Goal: Download file/media

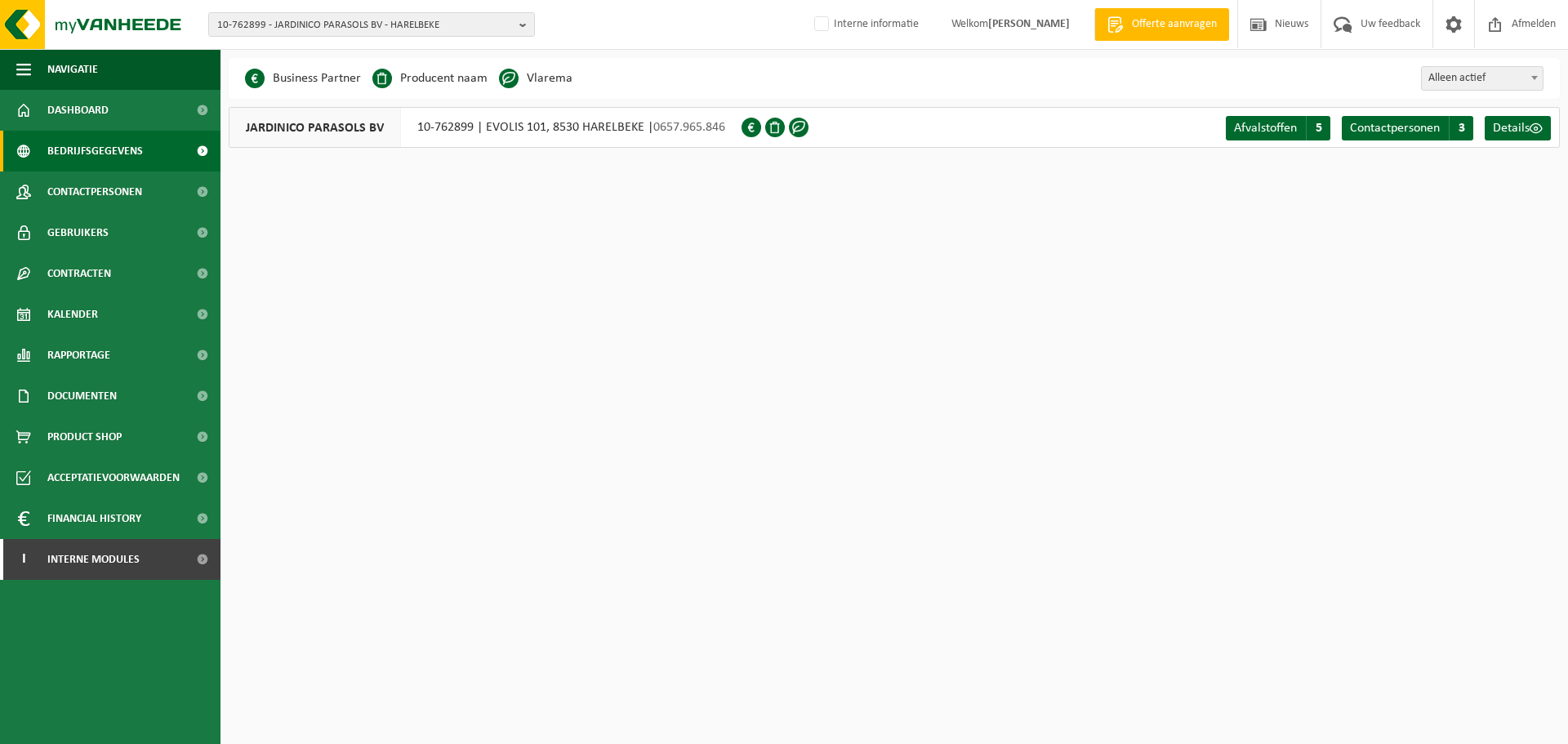
click at [270, 18] on span "10-762899 - JARDINICO PARASOLS BV - HARELBEKE" at bounding box center [365, 26] width 295 height 25
paste input "01-064998"
type input "01-064998"
click at [319, 83] on li "01-064998 - 'T APPELKE FRUIT - GROENTEN - MENEN" at bounding box center [372, 75] width 319 height 21
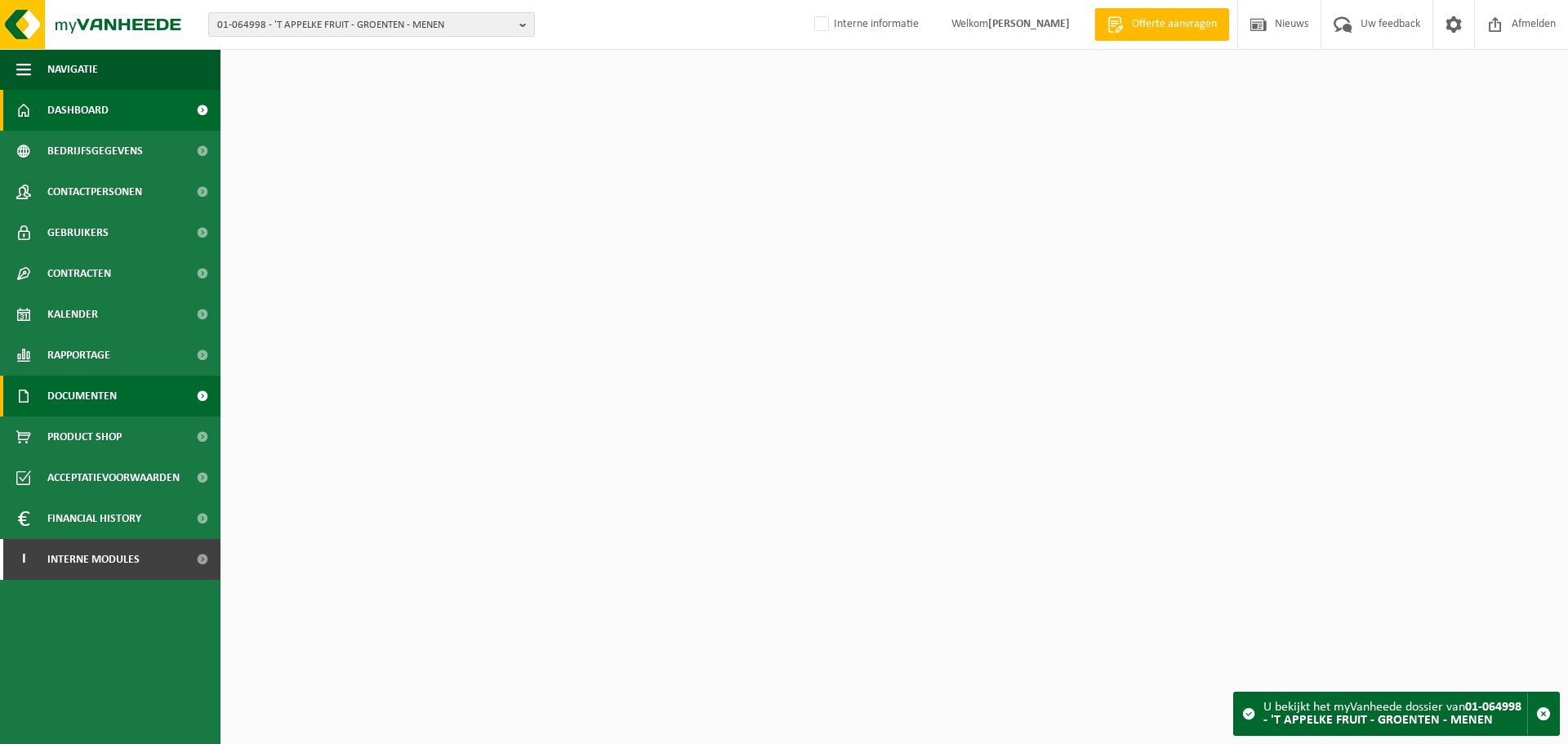
click at [103, 406] on span "Documenten" at bounding box center [82, 396] width 70 height 41
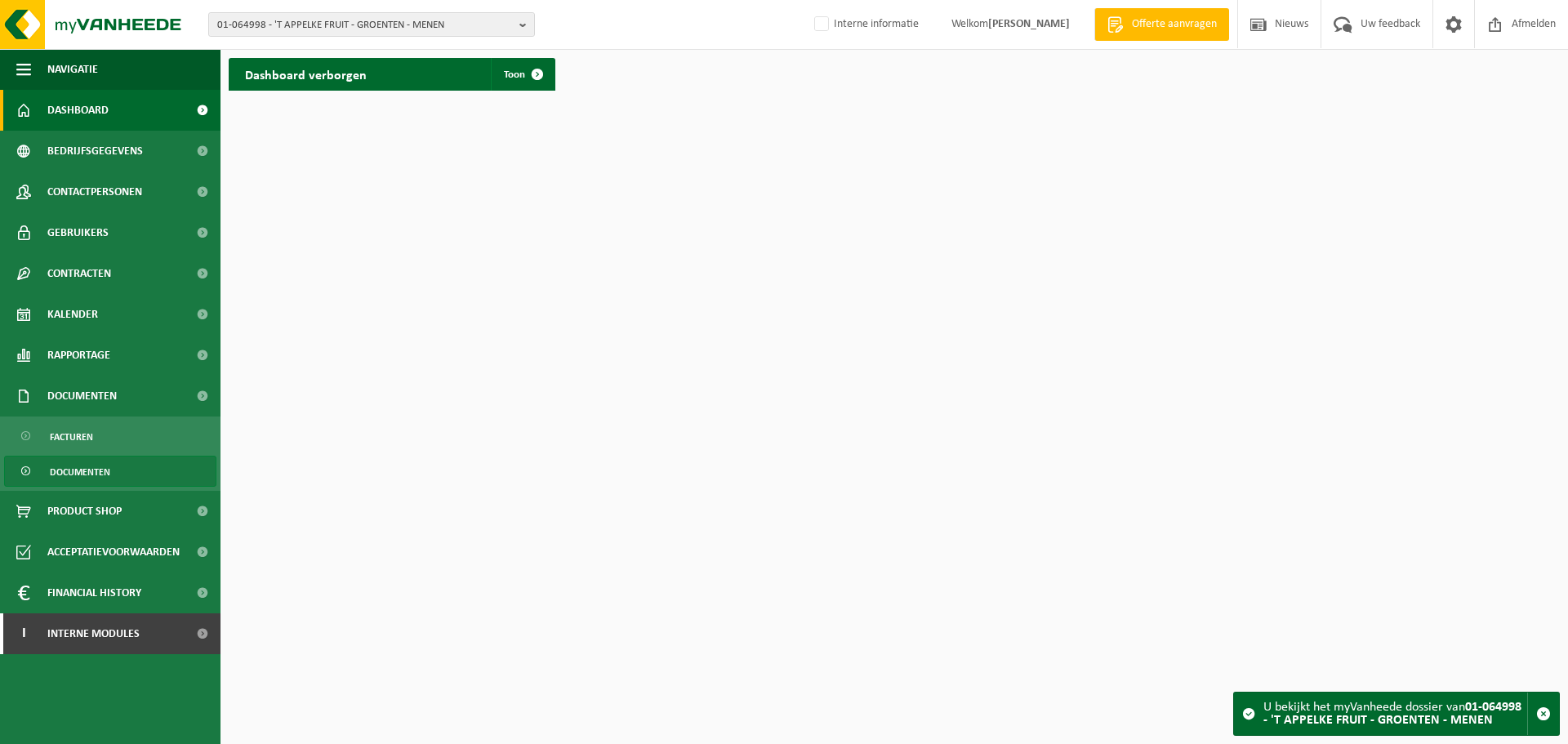
click at [62, 479] on span "Documenten" at bounding box center [80, 471] width 61 height 31
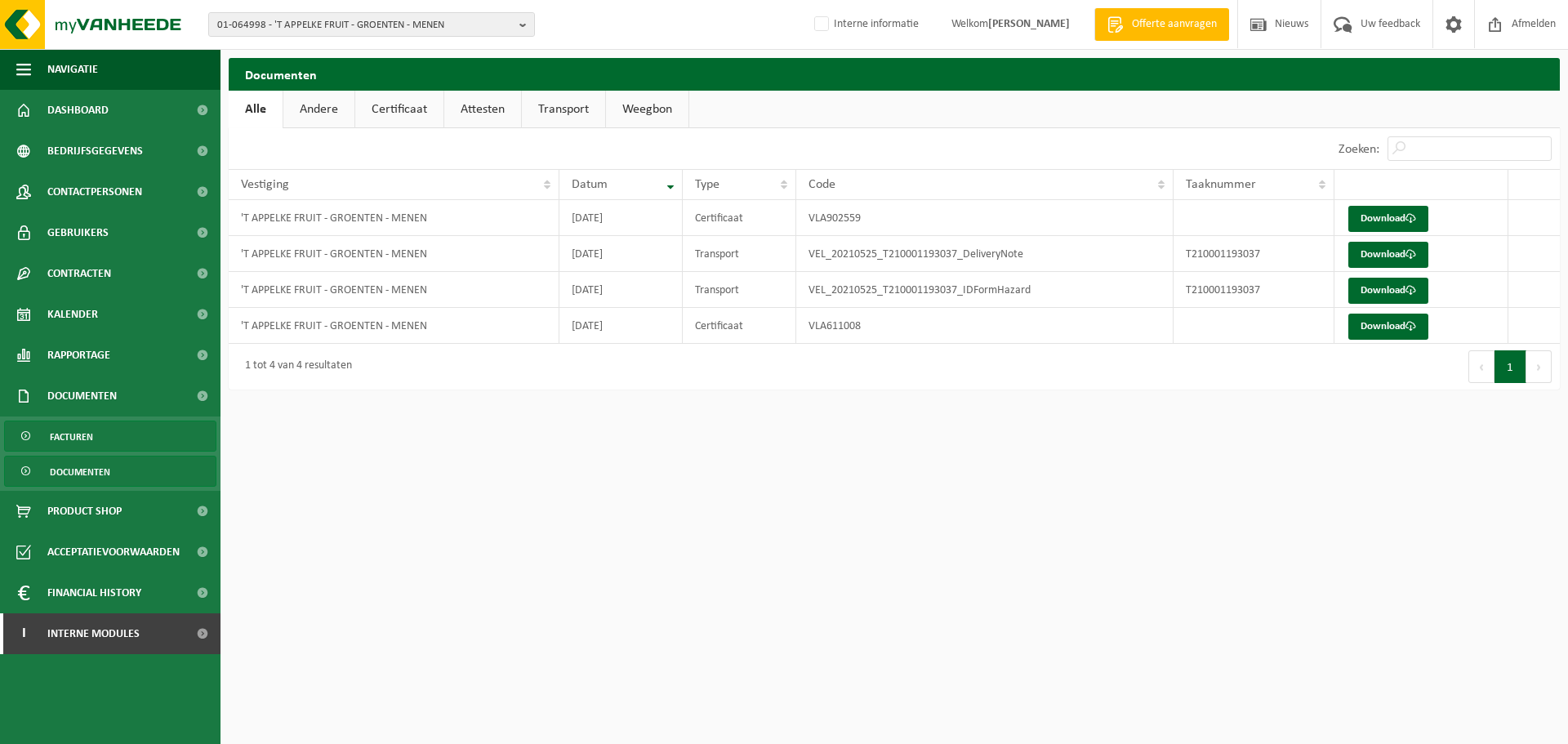
click at [115, 440] on link "Facturen" at bounding box center [110, 435] width 212 height 31
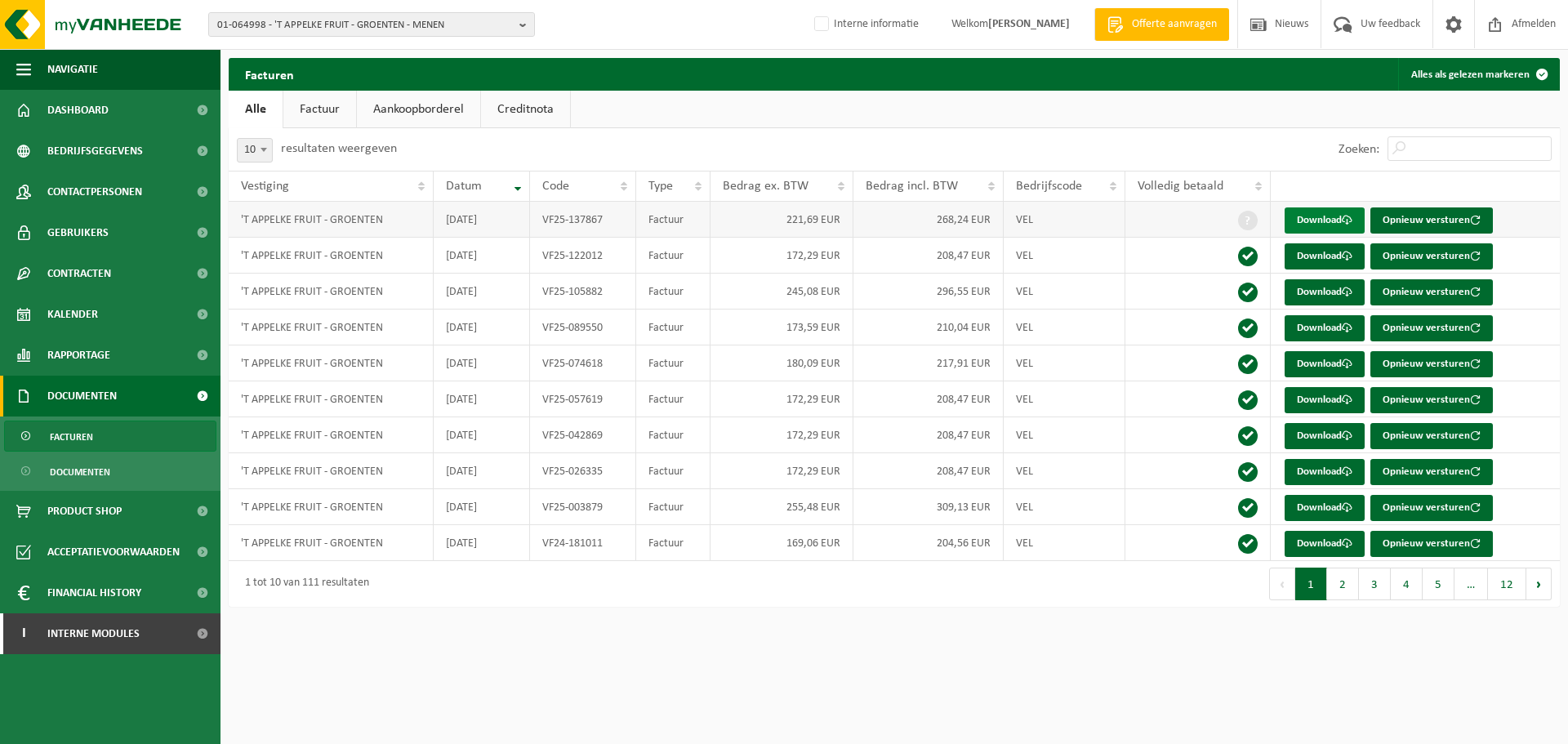
click at [1332, 218] on link "Download" at bounding box center [1324, 220] width 80 height 26
